Goal: Task Accomplishment & Management: Manage account settings

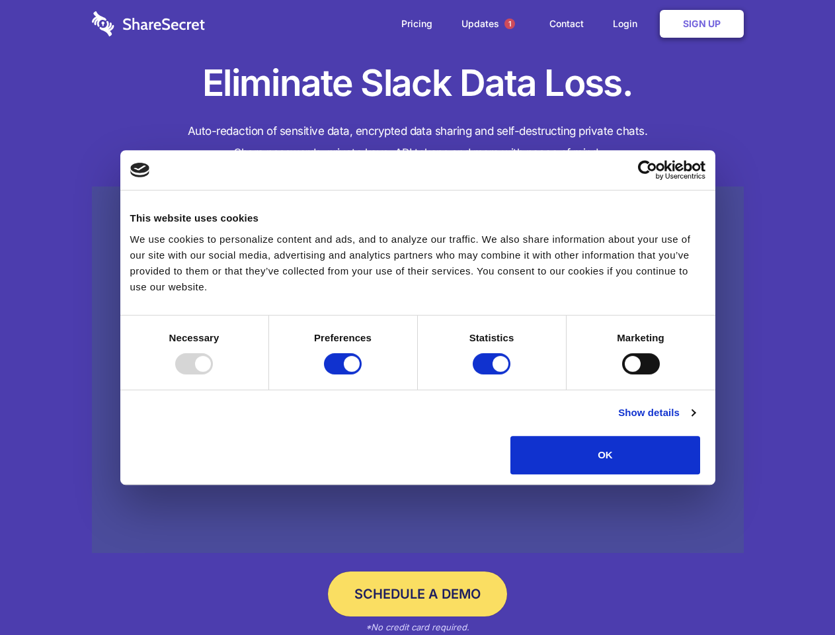
click at [213, 374] on div at bounding box center [194, 363] width 38 height 21
click at [362, 374] on input "Preferences" at bounding box center [343, 363] width 38 height 21
checkbox input "false"
click at [493, 374] on input "Statistics" at bounding box center [492, 363] width 38 height 21
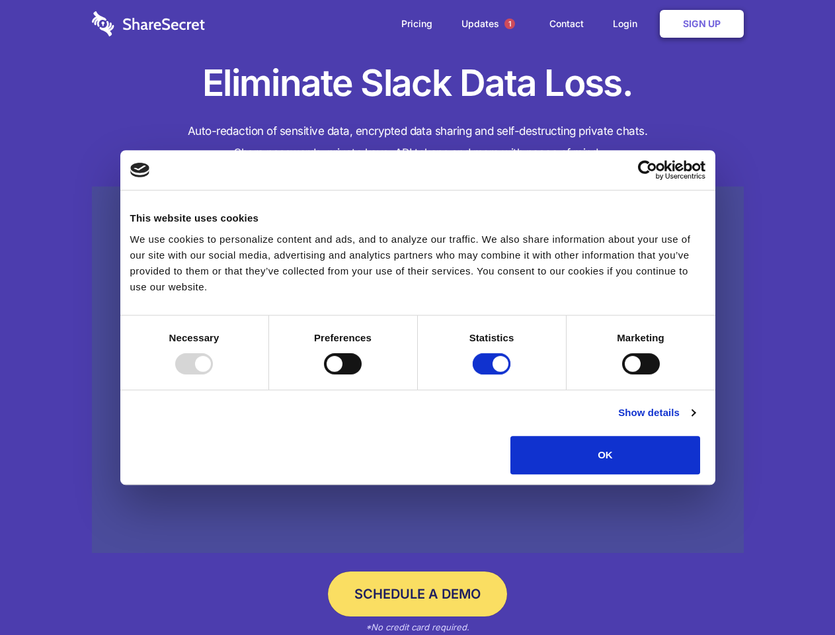
checkbox input "false"
click at [622, 374] on input "Marketing" at bounding box center [641, 363] width 38 height 21
checkbox input "true"
click at [695, 421] on link "Show details" at bounding box center [656, 413] width 77 height 16
